Goal: Transaction & Acquisition: Subscribe to service/newsletter

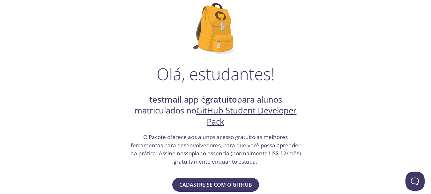
scroll to position [64, 0]
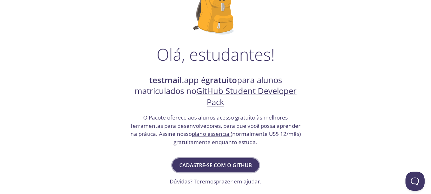
click at [199, 163] on font "Cadastre-se com o GitHub" at bounding box center [215, 164] width 73 height 7
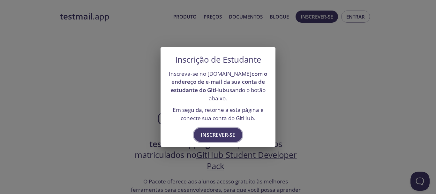
click at [224, 134] on font "Inscrever-se" at bounding box center [218, 134] width 34 height 7
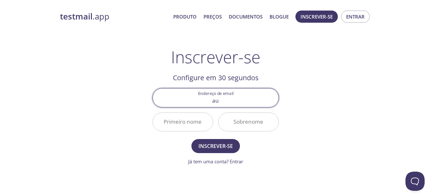
type input "[EMAIL_ADDRESS][DOMAIN_NAME]"
click at [191, 122] on input "Primeiro nome" at bounding box center [183, 122] width 60 height 18
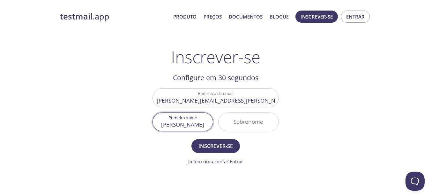
type input "[PERSON_NAME]"
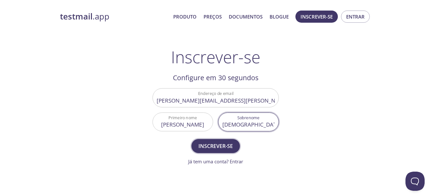
type input "[DEMOGRAPHIC_DATA]"
click at [210, 147] on font "Inscrever-se" at bounding box center [215, 145] width 34 height 7
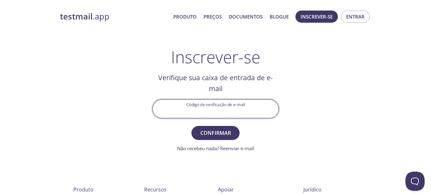
click at [216, 110] on input "Código de verificação de e-mail" at bounding box center [216, 109] width 126 height 18
type input "FK53ULG"
click at [224, 133] on font "Confirmar" at bounding box center [215, 132] width 31 height 7
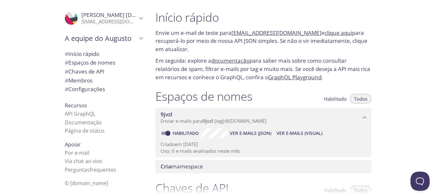
click at [412, 58] on div "Início rápido Envie um e-mail de teste para 9jvzl.test@inbox.testmail.app e cli…" at bounding box center [292, 97] width 285 height 194
drag, startPoint x: 307, startPoint y: 33, endPoint x: 233, endPoint y: 32, distance: 74.3
click at [233, 32] on font "Envie um e-mail de teste para 9jvzl.test@inbox.testmail.app e clique aqui para …" at bounding box center [261, 41] width 212 height 24
copy font "[EMAIL_ADDRESS][DOMAIN_NAME]"
click at [325, 33] on font "clique aqui" at bounding box center [337, 32] width 27 height 7
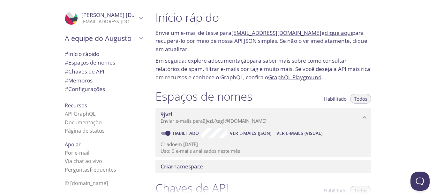
click at [324, 33] on font "clique aqui" at bounding box center [337, 32] width 27 height 7
click at [335, 33] on font "clique aqui" at bounding box center [337, 32] width 27 height 7
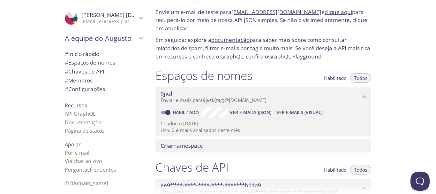
scroll to position [32, 0]
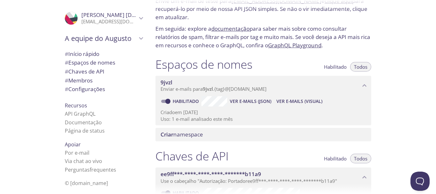
scroll to position [32, 0]
click at [391, 68] on div "Início rápido Envie um e-mail de teste para [EMAIL_ADDRESS][DOMAIN_NAME] e cliq…" at bounding box center [292, 97] width 285 height 194
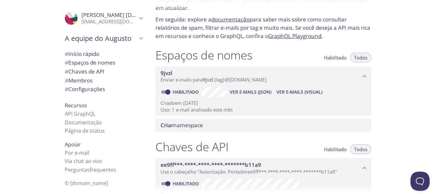
scroll to position [0, 0]
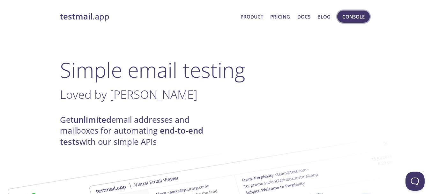
click at [355, 17] on span "Console" at bounding box center [353, 16] width 22 height 8
